Goal: Task Accomplishment & Management: Manage account settings

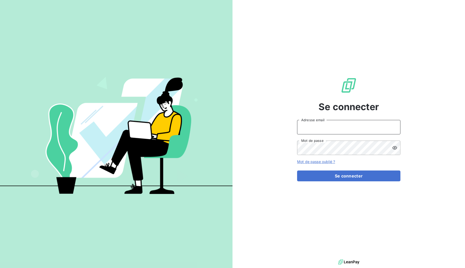
click at [337, 128] on input "Adresse email" at bounding box center [348, 127] width 103 height 14
type input "[EMAIL_ADDRESS][DOMAIN_NAME]"
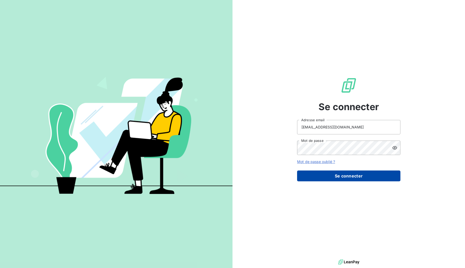
click at [327, 174] on button "Se connecter" at bounding box center [348, 176] width 103 height 11
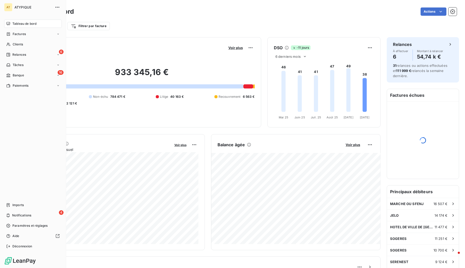
click at [43, 71] on nav "Tableau de bord Factures Clients 6 Relances Tâches 16 Banque Paiements" at bounding box center [33, 55] width 58 height 70
click at [38, 73] on div "16 Banque" at bounding box center [33, 75] width 58 height 8
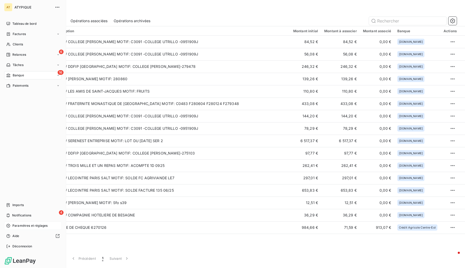
click at [20, 228] on span "Paramètres et réglages" at bounding box center [29, 226] width 35 height 5
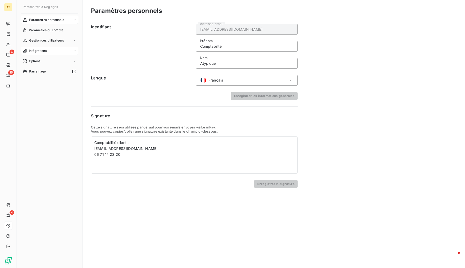
click at [43, 52] on span "Intégrations" at bounding box center [38, 51] width 18 height 5
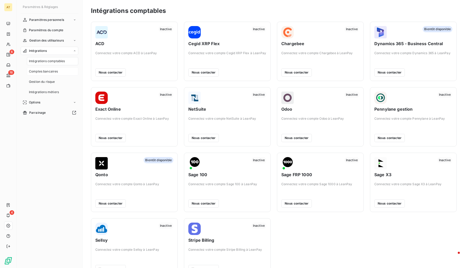
click at [53, 70] on span "Comptes bancaires" at bounding box center [43, 71] width 29 height 5
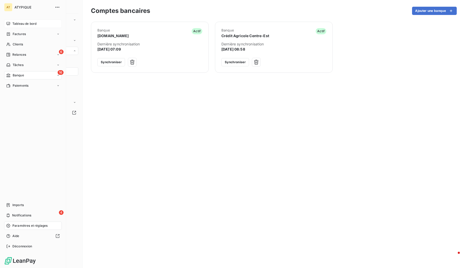
click at [10, 22] on icon at bounding box center [8, 24] width 4 height 4
